Goal: Task Accomplishment & Management: Complete application form

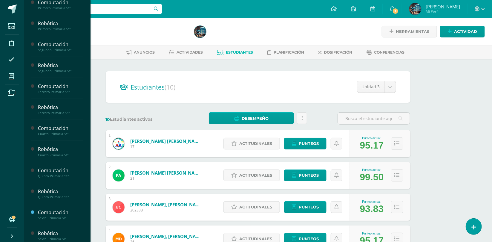
scroll to position [145, 0]
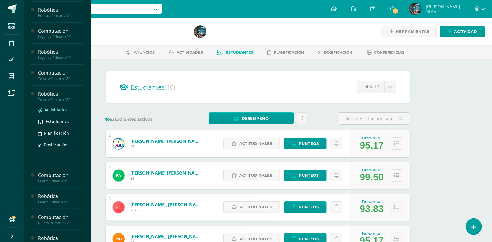
click at [42, 112] on icon at bounding box center [40, 110] width 4 height 4
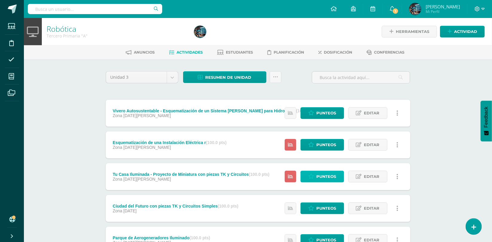
click at [328, 174] on span "Punteos" at bounding box center [327, 176] width 20 height 11
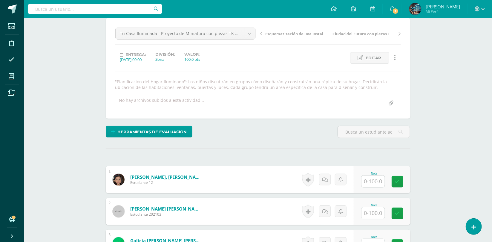
scroll to position [54, 0]
click at [375, 178] on input "text" at bounding box center [373, 181] width 23 height 12
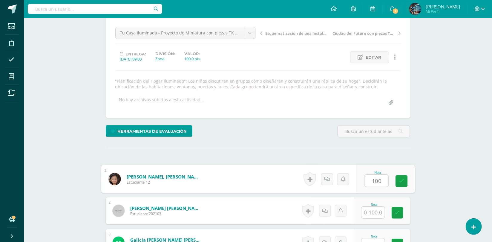
type input "100"
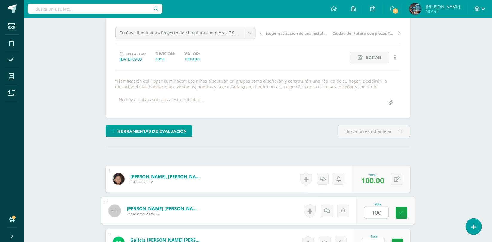
type input "100"
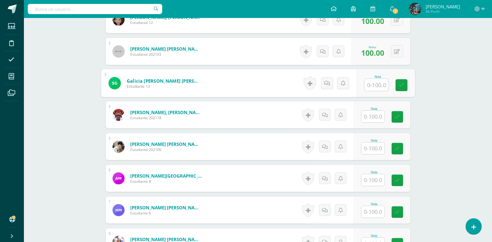
scroll to position [204, 0]
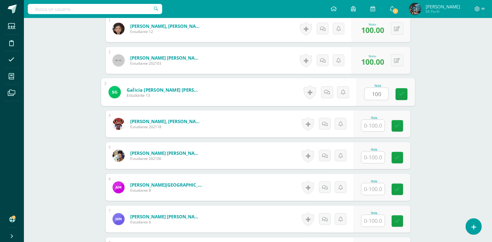
type input "100"
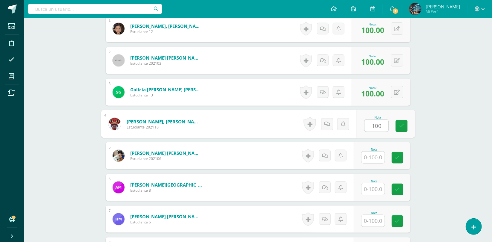
type input "100"
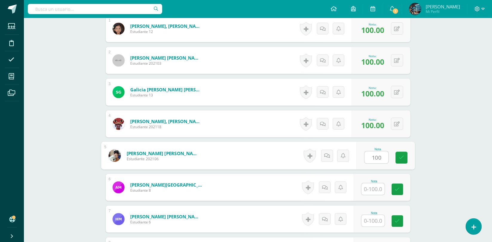
type input "100"
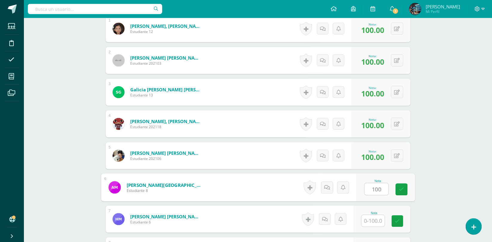
type input "100"
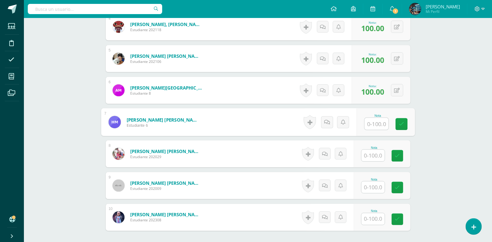
scroll to position [302, 0]
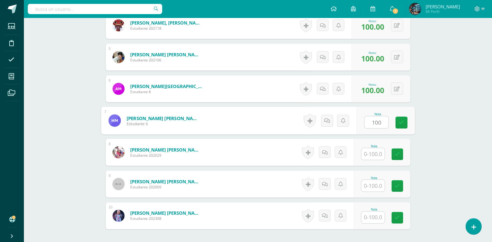
type input "100"
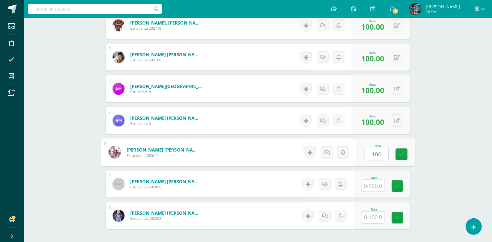
type input "100"
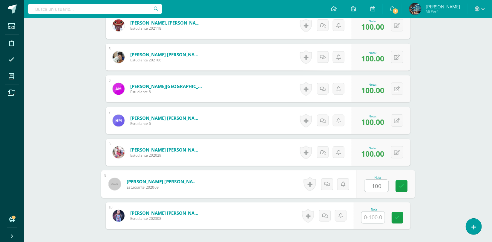
type input "100"
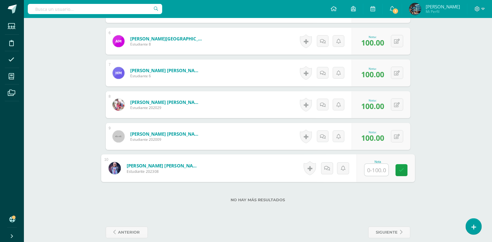
scroll to position [358, 0]
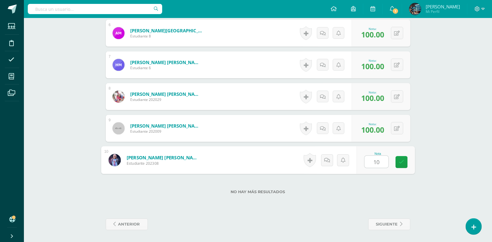
type input "100"
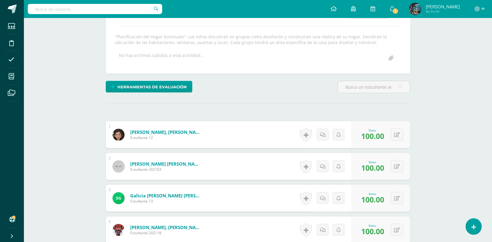
scroll to position [0, 0]
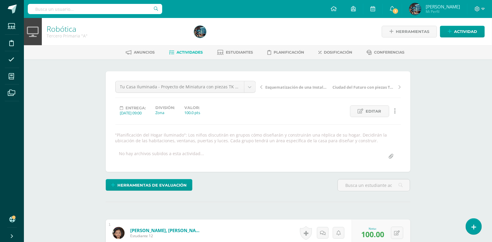
click at [186, 48] on link "Actividades" at bounding box center [186, 53] width 34 height 10
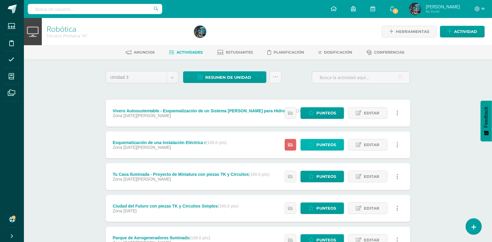
click at [331, 142] on span "Punteos" at bounding box center [327, 144] width 20 height 11
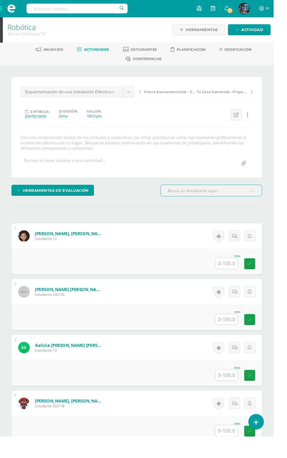
scroll to position [1, 0]
click at [232, 280] on input "text" at bounding box center [237, 277] width 23 height 12
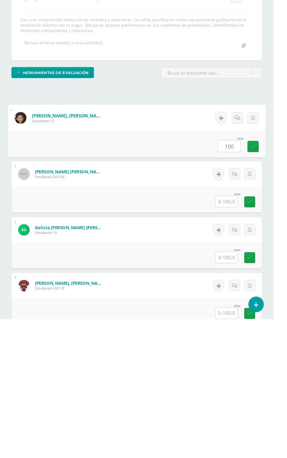
type input "100"
click at [235, 335] on input "text" at bounding box center [237, 335] width 23 height 12
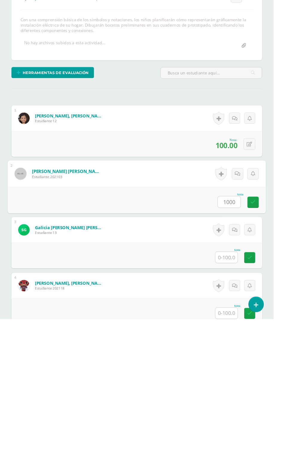
click at [229, 394] on input "text" at bounding box center [237, 394] width 23 height 12
type input "0"
type input "100"
click at [240, 394] on input "text" at bounding box center [237, 394] width 23 height 12
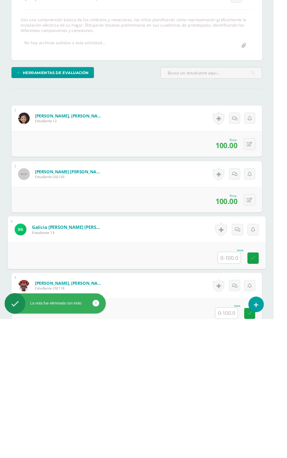
click at [245, 393] on input "text" at bounding box center [241, 394] width 24 height 12
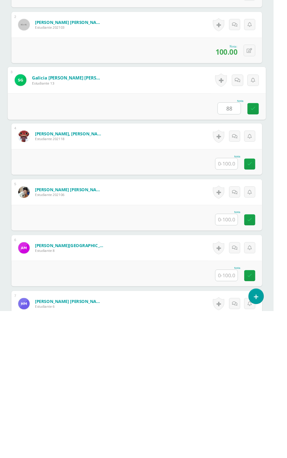
scroll to position [159, 0]
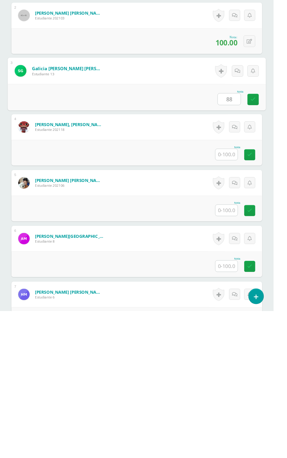
type input "88"
click at [237, 294] on input "text" at bounding box center [237, 294] width 23 height 12
type input "87"
click at [259, 235] on link at bounding box center [262, 236] width 12 height 12
click at [266, 294] on icon at bounding box center [265, 294] width 5 height 5
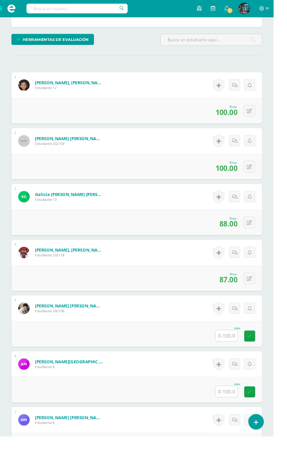
click at [231, 225] on div "0 Logros Logros obtenidos Aún no hay logros agregados Nota: 88.00" at bounding box center [143, 233] width 263 height 27
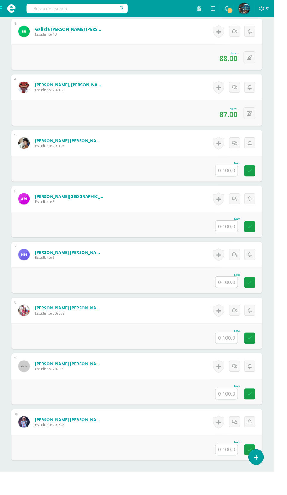
click at [235, 237] on input "text" at bounding box center [237, 238] width 23 height 12
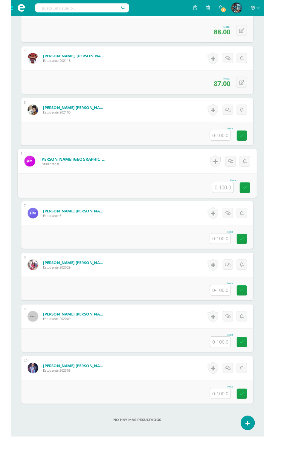
scroll to position [371, 0]
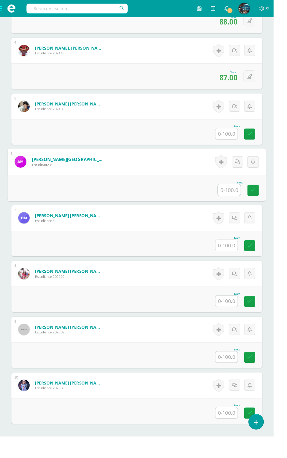
click at [240, 141] on input "text" at bounding box center [237, 141] width 23 height 12
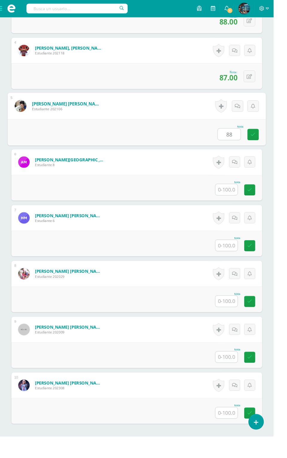
type input "88"
click at [234, 196] on input "text" at bounding box center [237, 199] width 23 height 12
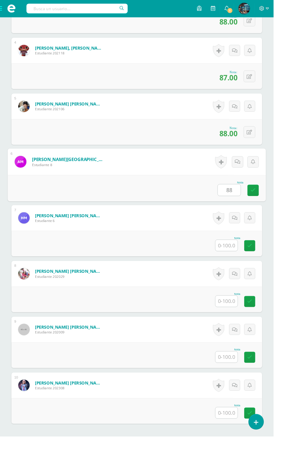
type input "88"
click at [233, 257] on input "text" at bounding box center [237, 258] width 23 height 12
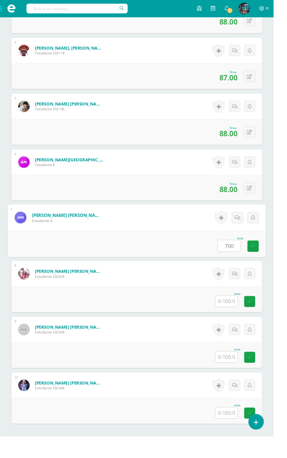
click at [236, 258] on input "700" at bounding box center [241, 258] width 24 height 12
click at [238, 259] on input "700" at bounding box center [241, 258] width 24 height 12
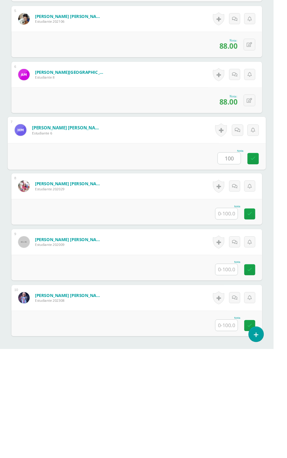
type input "100"
click at [242, 314] on input "text" at bounding box center [237, 317] width 23 height 12
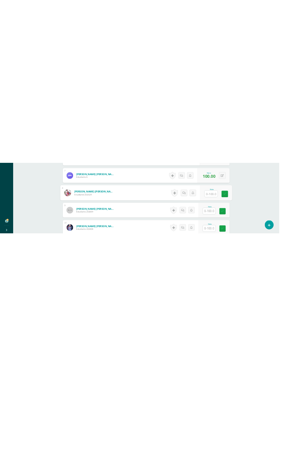
scroll to position [402, 0]
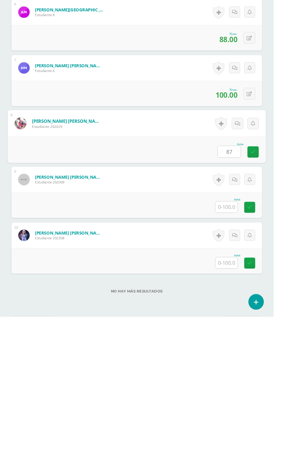
type input "87"
click at [237, 345] on input "text" at bounding box center [237, 344] width 23 height 12
type input "8"
type input "100"
click at [239, 404] on input "text" at bounding box center [237, 402] width 23 height 12
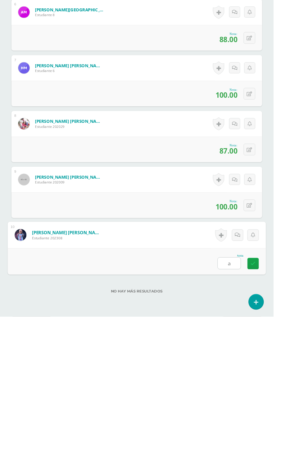
type input "99"
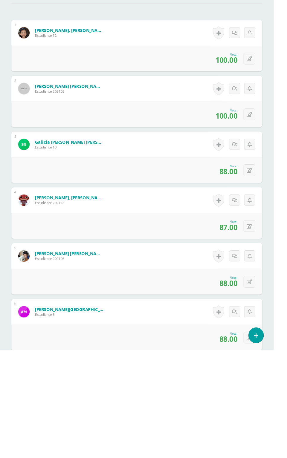
scroll to position [403, 0]
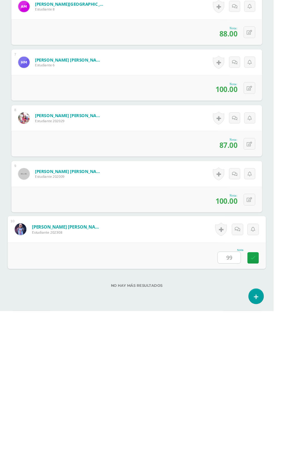
click at [264, 401] on icon at bounding box center [265, 402] width 5 height 5
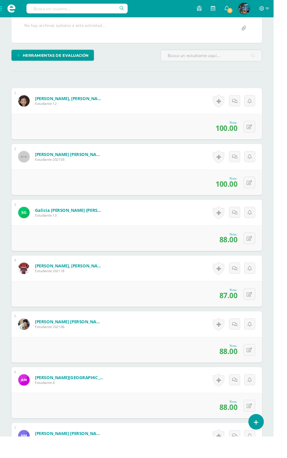
scroll to position [133, 0]
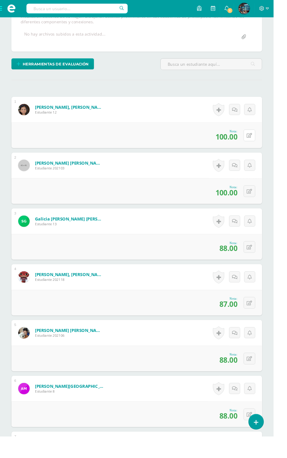
click at [258, 141] on button at bounding box center [262, 142] width 12 height 12
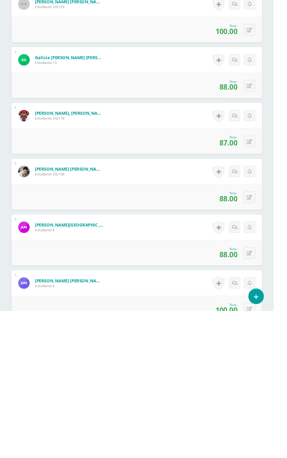
scroll to position [170, 0]
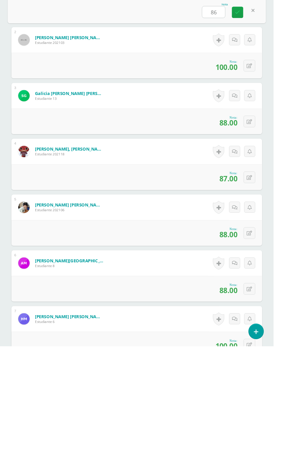
type input "86"
click at [262, 168] on button at bounding box center [262, 164] width 12 height 12
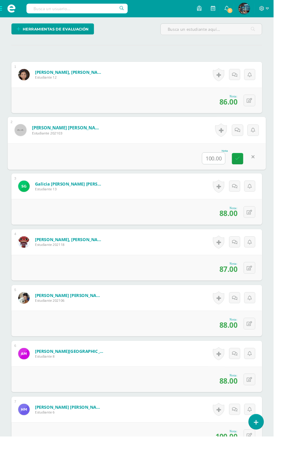
type input "8"
type input "97"
click at [246, 171] on link at bounding box center [249, 167] width 12 height 12
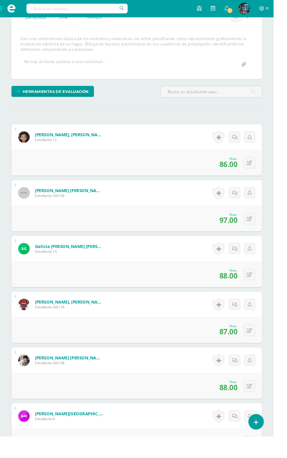
scroll to position [0, 0]
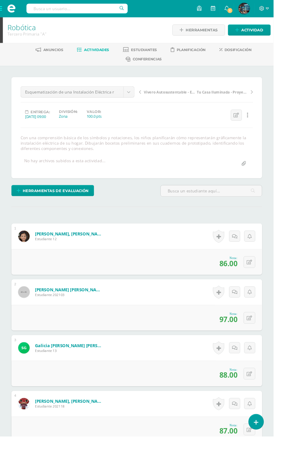
click at [100, 48] on link "Actividades" at bounding box center [98, 53] width 34 height 10
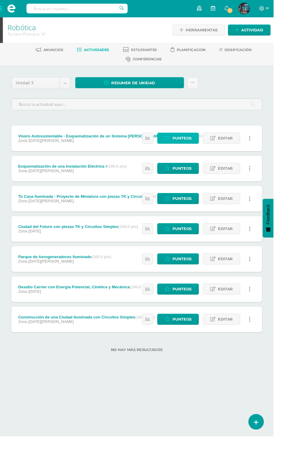
click at [185, 146] on span "Punteos" at bounding box center [191, 145] width 20 height 11
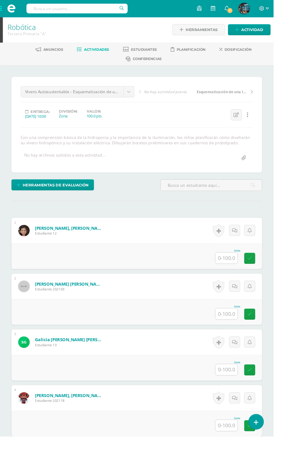
scroll to position [1, 0]
click at [234, 271] on input "text" at bounding box center [237, 271] width 23 height 12
type input "."
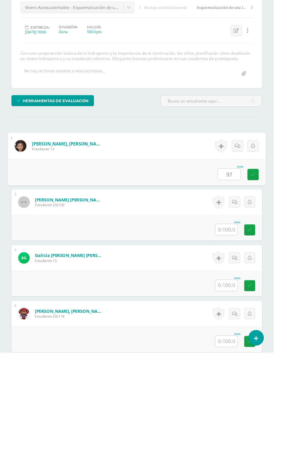
type input "97"
click at [229, 328] on input "text" at bounding box center [237, 330] width 23 height 12
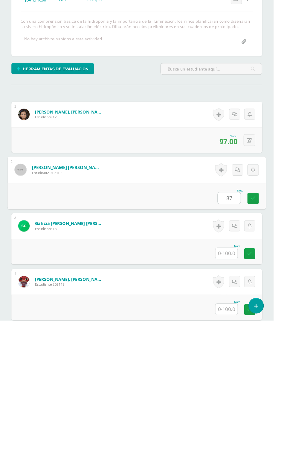
type input "87"
click at [234, 385] on input "text" at bounding box center [237, 388] width 23 height 12
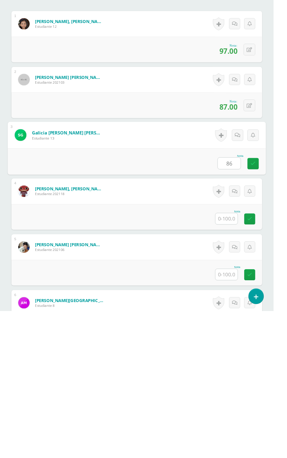
scroll to position [89, 0]
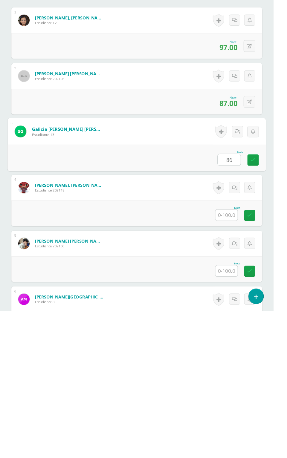
type input "86"
click at [242, 354] on input "text" at bounding box center [237, 358] width 23 height 12
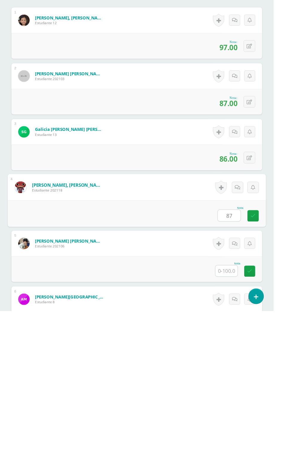
type input "87"
click at [235, 415] on input "text" at bounding box center [237, 417] width 23 height 12
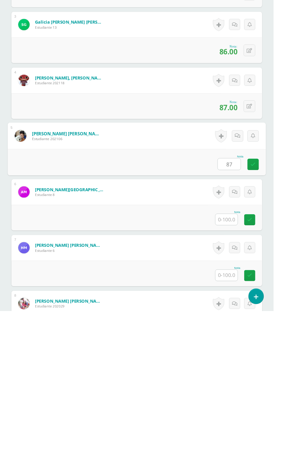
scroll to position [205, 0]
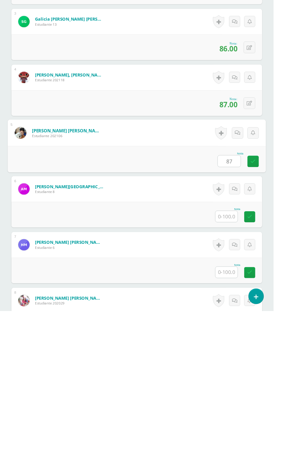
type input "87"
click at [242, 358] on input "text" at bounding box center [237, 359] width 23 height 12
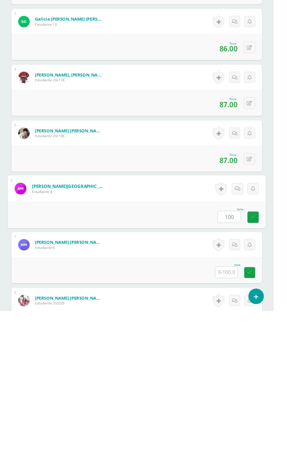
type input "100"
click at [232, 418] on input "text" at bounding box center [237, 418] width 23 height 12
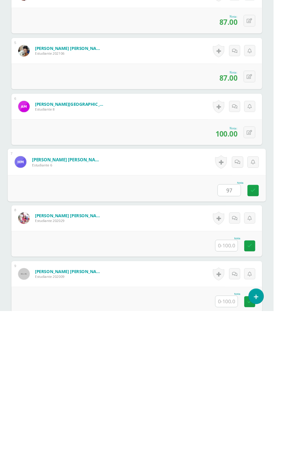
scroll to position [295, 0]
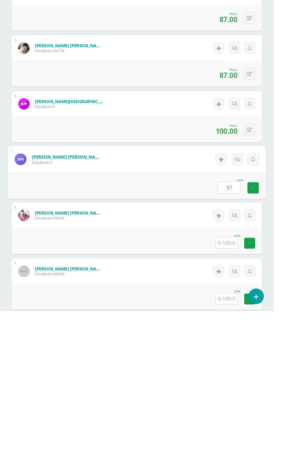
click at [237, 387] on input "text" at bounding box center [237, 387] width 23 height 12
type input "97.00"
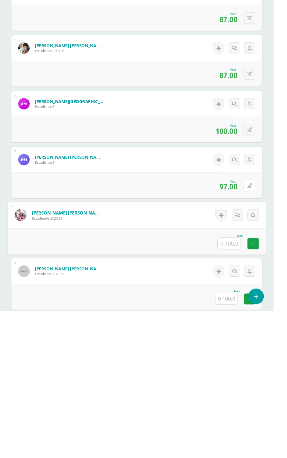
click at [262, 327] on icon at bounding box center [262, 326] width 6 height 5
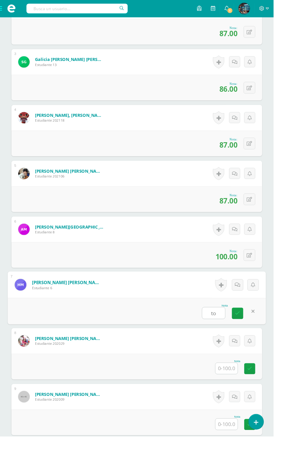
type input "t"
type input "70"
click at [251, 330] on icon at bounding box center [249, 329] width 5 height 5
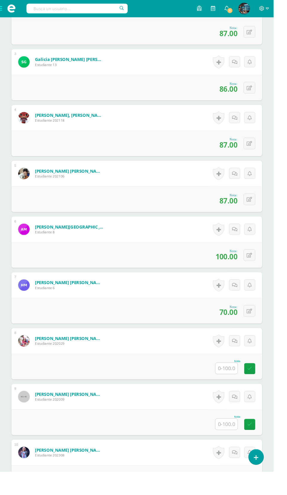
scroll to position [279, 0]
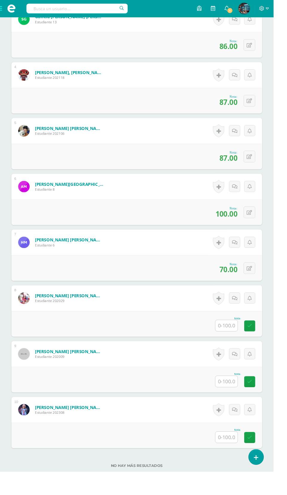
click at [241, 343] on input "text" at bounding box center [237, 342] width 23 height 12
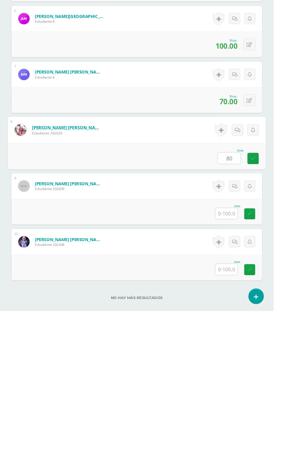
scroll to position [385, 0]
type input "80"
click at [238, 358] on input "text" at bounding box center [237, 356] width 23 height 12
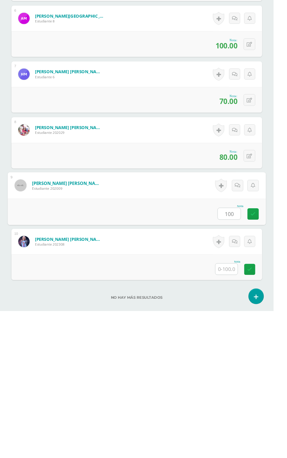
type input "100"
click at [238, 413] on input "text" at bounding box center [237, 414] width 23 height 12
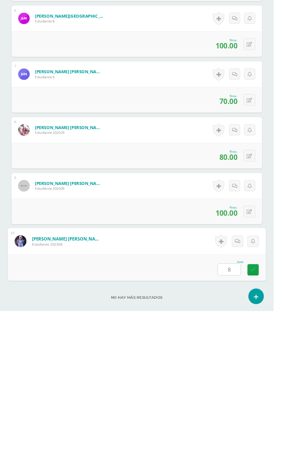
type input "87"
click at [262, 417] on link at bounding box center [266, 415] width 12 height 12
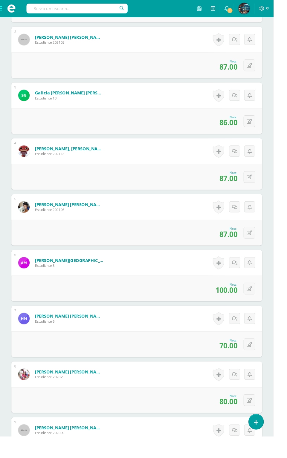
scroll to position [0, 0]
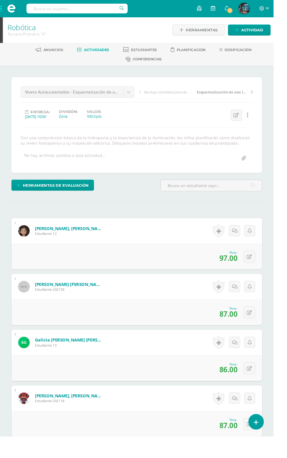
click at [150, 51] on span "Estudiantes" at bounding box center [151, 52] width 27 height 4
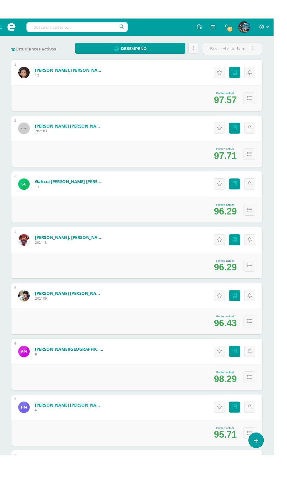
scroll to position [96, 0]
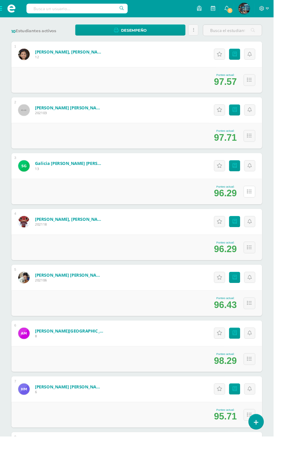
click at [260, 196] on button at bounding box center [262, 201] width 12 height 12
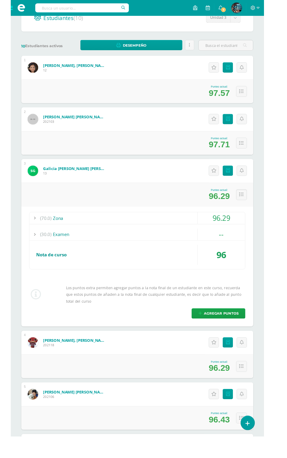
scroll to position [76, 0]
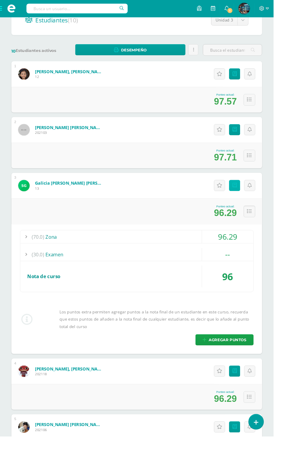
click at [244, 197] on link "Punteos" at bounding box center [246, 195] width 12 height 12
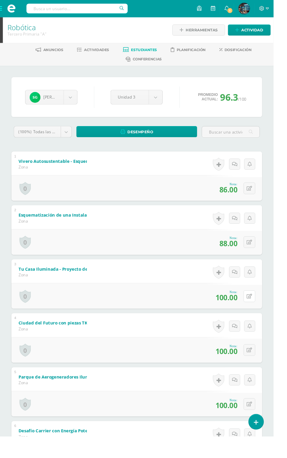
click at [263, 309] on icon at bounding box center [262, 311] width 6 height 5
click at [226, 312] on input "100.00" at bounding box center [224, 313] width 24 height 12
type input "87"
click at [285, 325] on div "[PERSON_NAME] [PERSON_NAME] [PERSON_NAME] [PERSON_NAME] [PERSON_NAME] [PERSON_N…" at bounding box center [143, 330] width 287 height 522
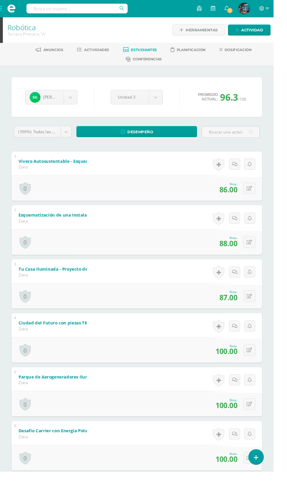
scroll to position [68, 0]
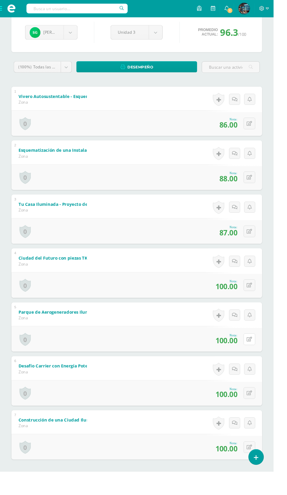
click at [265, 355] on button at bounding box center [262, 356] width 12 height 12
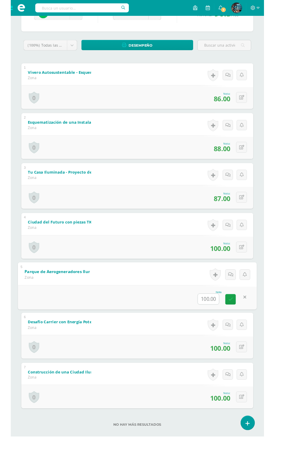
scroll to position [94, 0]
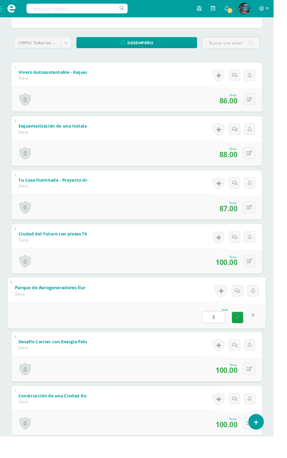
type input "88"
click at [246, 333] on link at bounding box center [249, 333] width 12 height 12
click at [265, 274] on button at bounding box center [262, 274] width 12 height 12
type input "87"
click at [252, 272] on link at bounding box center [249, 277] width 12 height 12
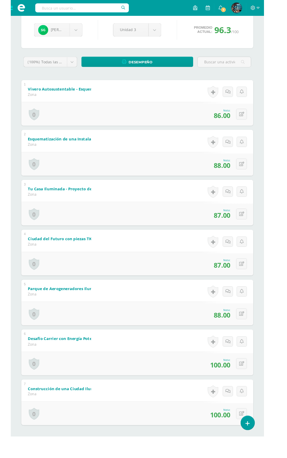
scroll to position [0, 0]
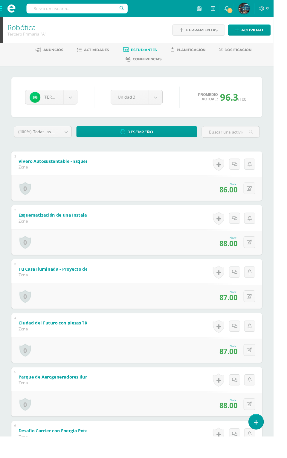
click at [153, 51] on span "Estudiantes" at bounding box center [151, 52] width 27 height 4
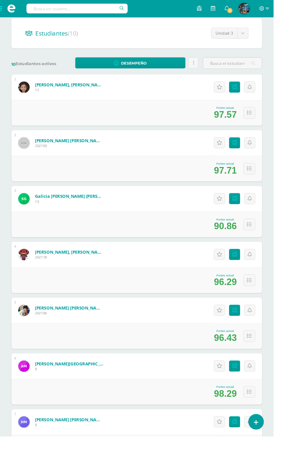
scroll to position [277, 0]
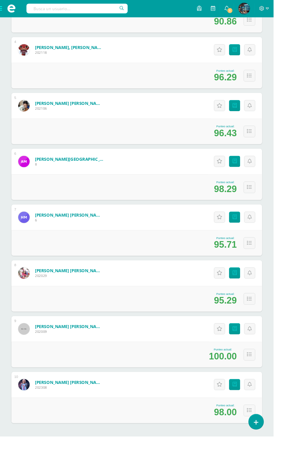
click at [60, 404] on link "[PERSON_NAME] [PERSON_NAME]" at bounding box center [73, 401] width 72 height 6
click at [62, 388] on div "1 Elena Orozco, Camila Alejandra 12 Punteo actual: 97.57 Actitudinales Punteos …" at bounding box center [143, 153] width 263 height 581
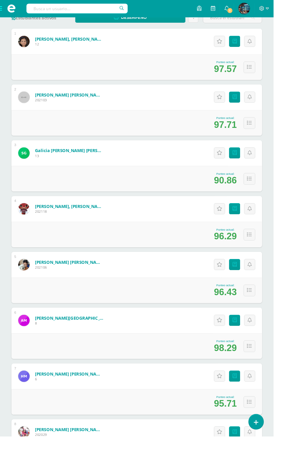
scroll to position [109, 0]
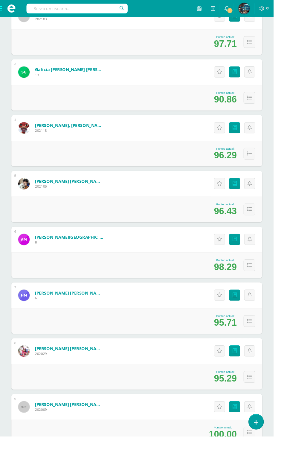
click at [51, 437] on div "[PERSON_NAME] [PERSON_NAME] 202009" at bounding box center [64, 427] width 104 height 27
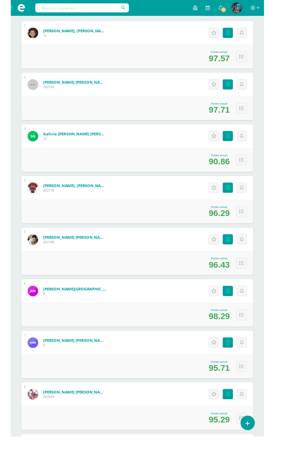
scroll to position [0, 0]
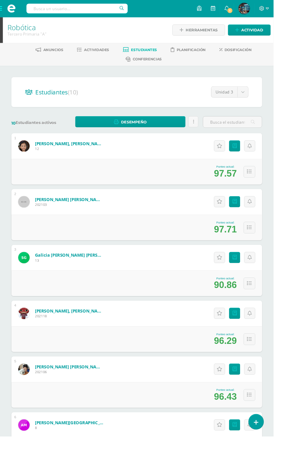
click at [144, 53] on span "Estudiantes" at bounding box center [151, 52] width 27 height 4
